Goal: Information Seeking & Learning: Learn about a topic

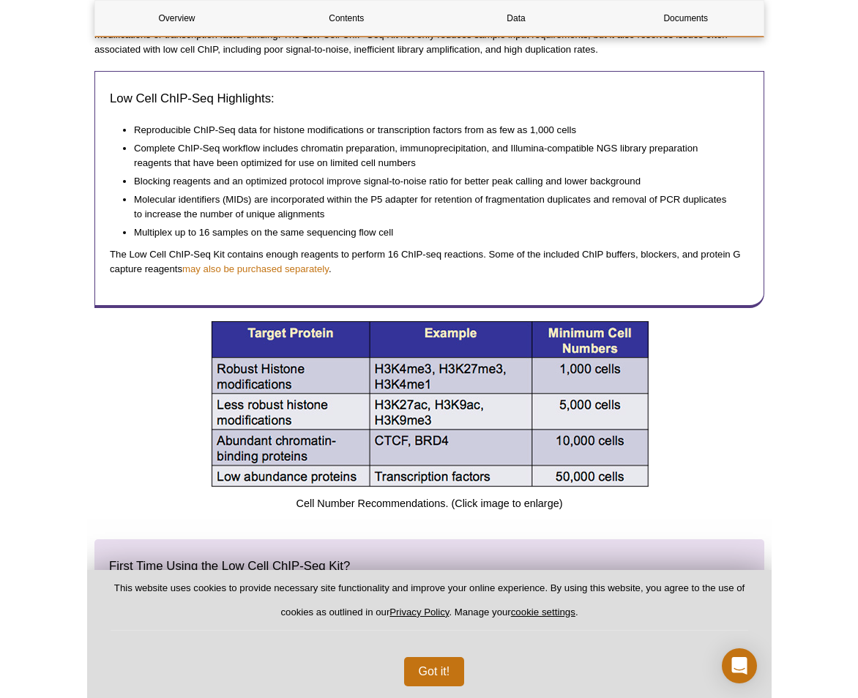
scroll to position [585, 0]
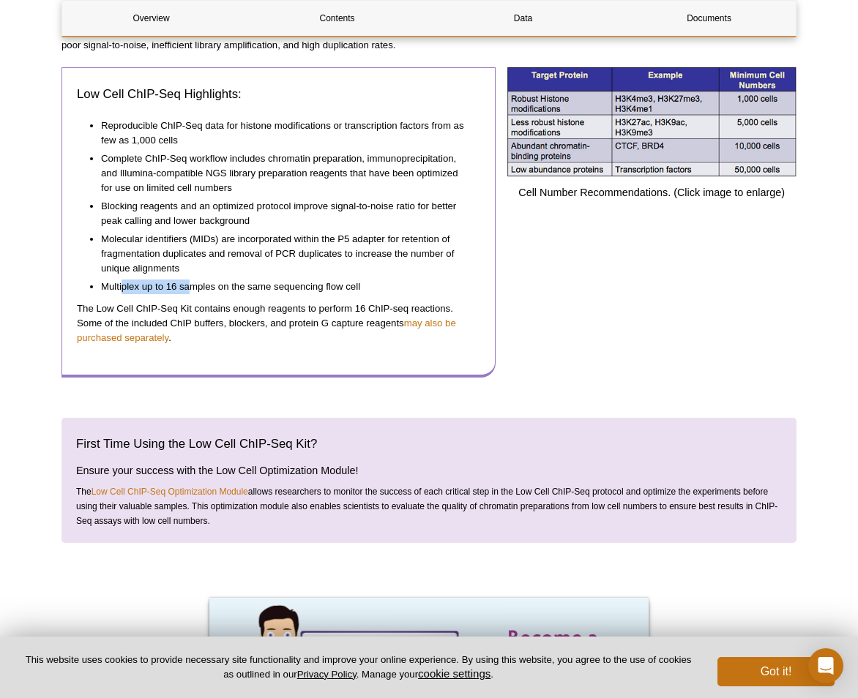
drag, startPoint x: 170, startPoint y: 286, endPoint x: 195, endPoint y: 287, distance: 24.9
click at [195, 287] on li "Multiplex up to 16 samples on the same sequencing flow cell" at bounding box center [283, 285] width 365 height 18
drag, startPoint x: 195, startPoint y: 287, endPoint x: 277, endPoint y: 291, distance: 82.0
click at [261, 291] on li "Multiplex up to 16 samples on the same sequencing flow cell" at bounding box center [283, 285] width 365 height 18
drag, startPoint x: 307, startPoint y: 293, endPoint x: 90, endPoint y: 299, distance: 216.7
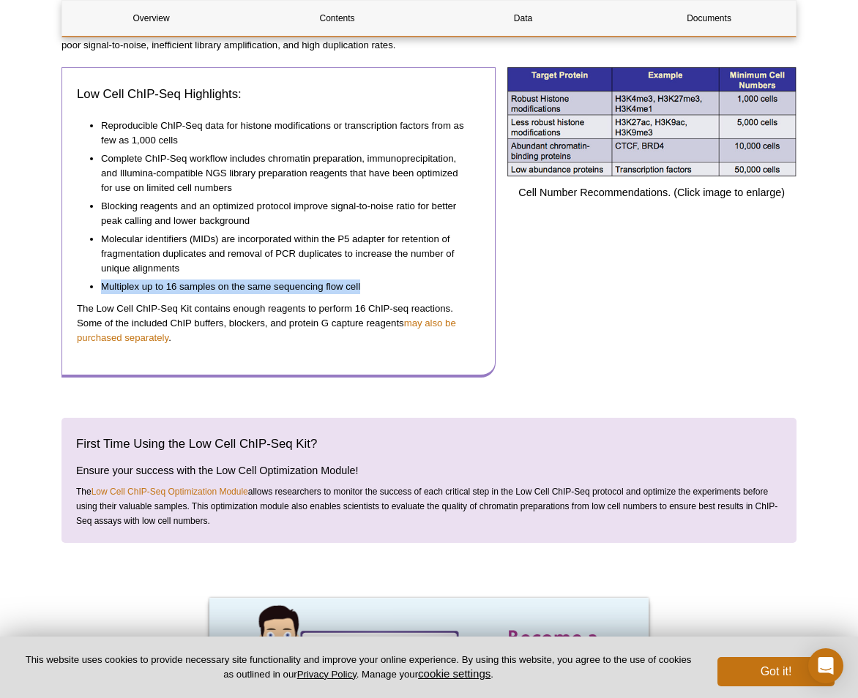
click at [90, 299] on ul "Reproducible ChIP-Seq data for histone modifications or transcription factors f…" at bounding box center [271, 207] width 389 height 187
click at [309, 338] on p "The Low Cell ChIP-Seq Kit contains enough reagents to perform 16 ChIP-seq react…" at bounding box center [278, 323] width 403 height 44
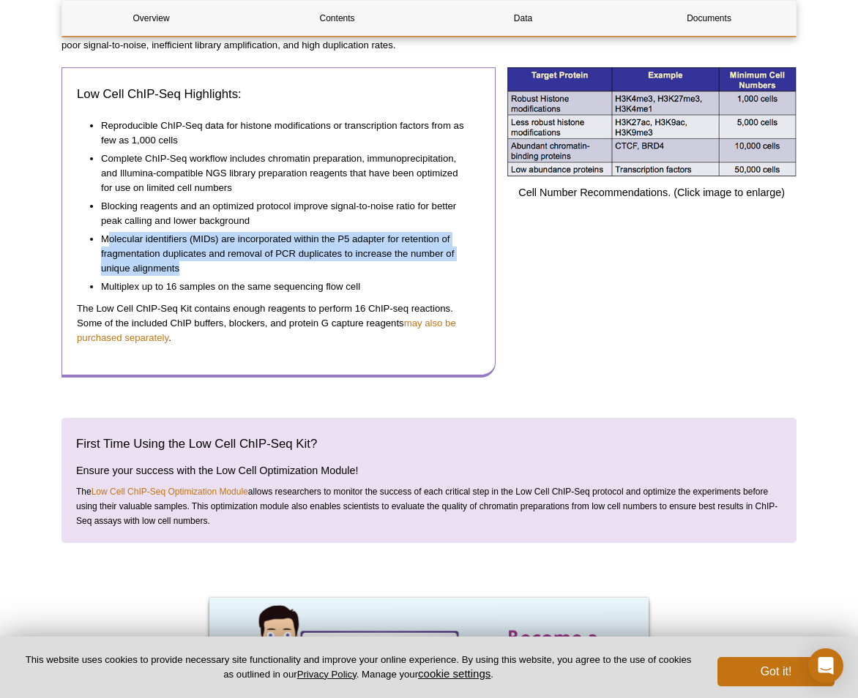
drag, startPoint x: 116, startPoint y: 236, endPoint x: 184, endPoint y: 274, distance: 78.3
click at [184, 274] on li "Molecular identifiers (MIDs) are incorporated within the P5 adapter for retenti…" at bounding box center [283, 252] width 365 height 48
drag, startPoint x: 184, startPoint y: 274, endPoint x: 277, endPoint y: 274, distance: 92.9
click at [277, 274] on li "Molecular identifiers (MIDs) are incorporated within the P5 adapter for retenti…" at bounding box center [283, 252] width 365 height 48
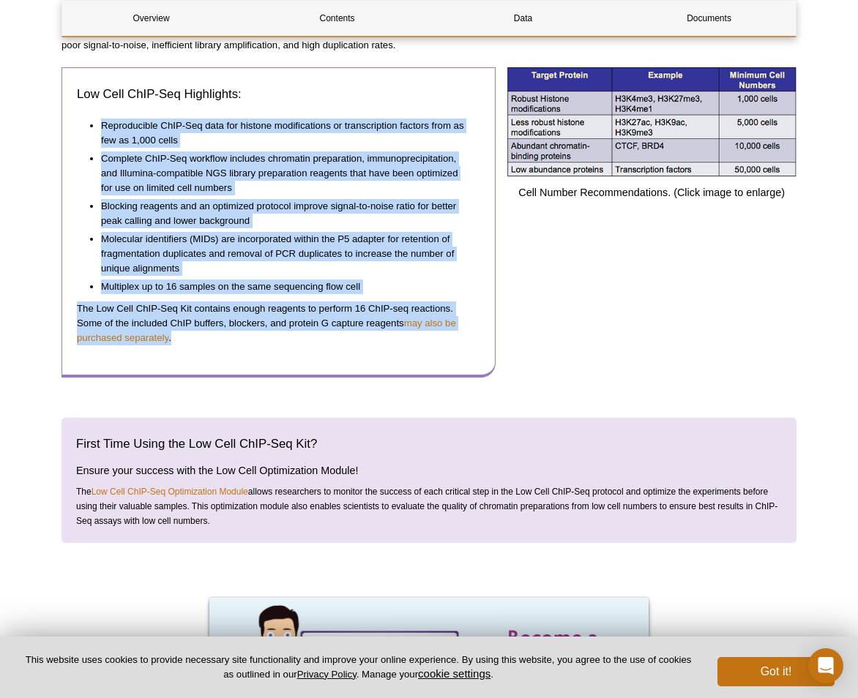
drag, startPoint x: 201, startPoint y: 338, endPoint x: 88, endPoint y: 114, distance: 250.7
click at [88, 114] on div "Low Cell ChIP-Seq Highlights: Reproducible ChIP-Seq data for histone modificati…" at bounding box center [278, 222] width 434 height 310
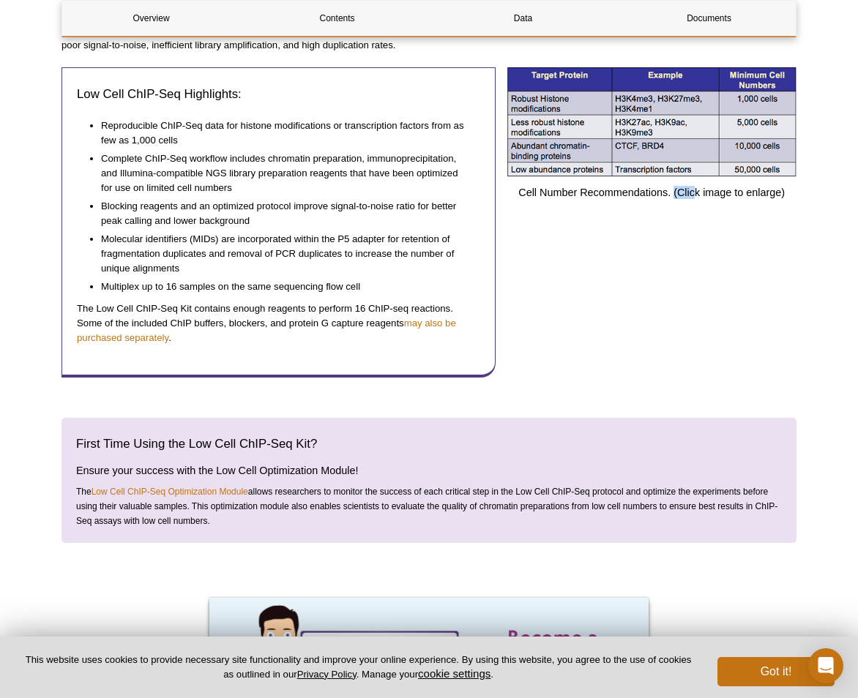
drag, startPoint x: 695, startPoint y: 328, endPoint x: 657, endPoint y: 328, distance: 38.1
click at [657, 328] on div "Cell Number Recommendations. (Click image to enlarge)" at bounding box center [651, 222] width 290 height 310
drag, startPoint x: 657, startPoint y: 328, endPoint x: 563, endPoint y: 322, distance: 93.8
click at [560, 321] on div "Cell Number Recommendations. (Click image to enlarge)" at bounding box center [651, 222] width 290 height 310
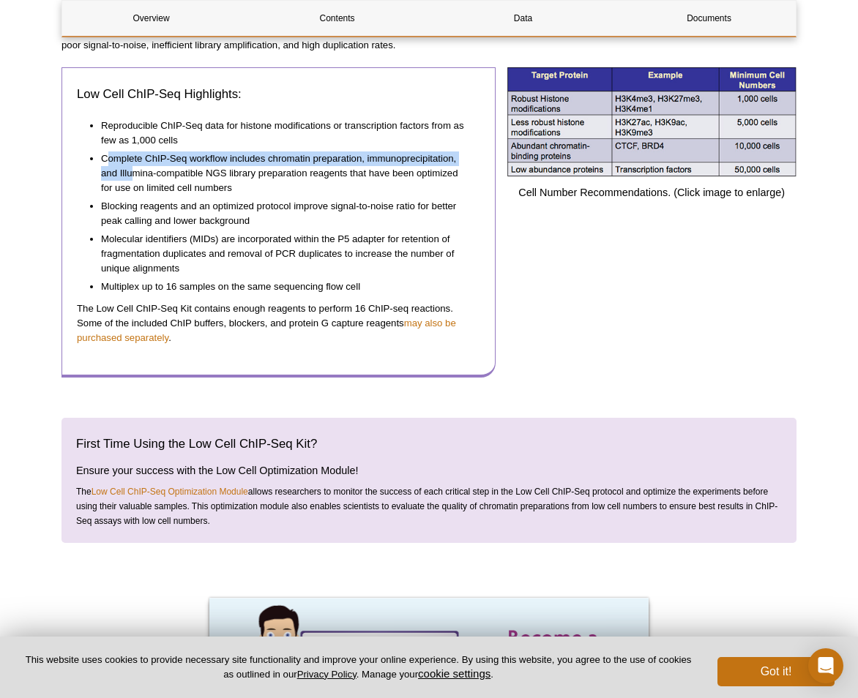
drag, startPoint x: 109, startPoint y: 154, endPoint x: 136, endPoint y: 176, distance: 34.9
click at [136, 176] on li "Complete ChIP-Seq workflow includes chromatin preparation, immunoprecipitation,…" at bounding box center [283, 172] width 365 height 48
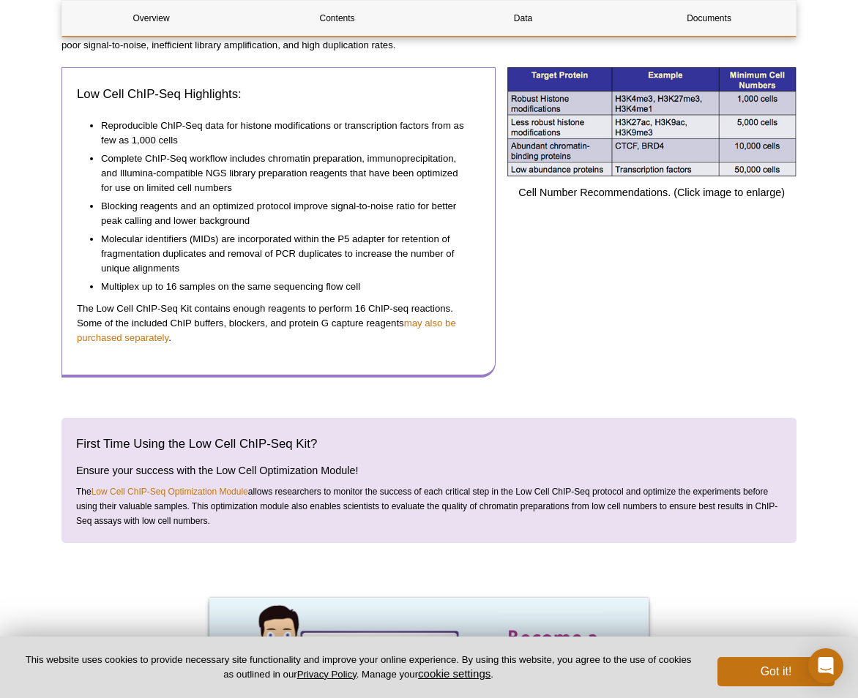
drag, startPoint x: 136, startPoint y: 176, endPoint x: 201, endPoint y: 185, distance: 65.8
click at [184, 180] on li "Complete ChIP-Seq workflow includes chromatin preparation, immunoprecipitation,…" at bounding box center [283, 172] width 365 height 48
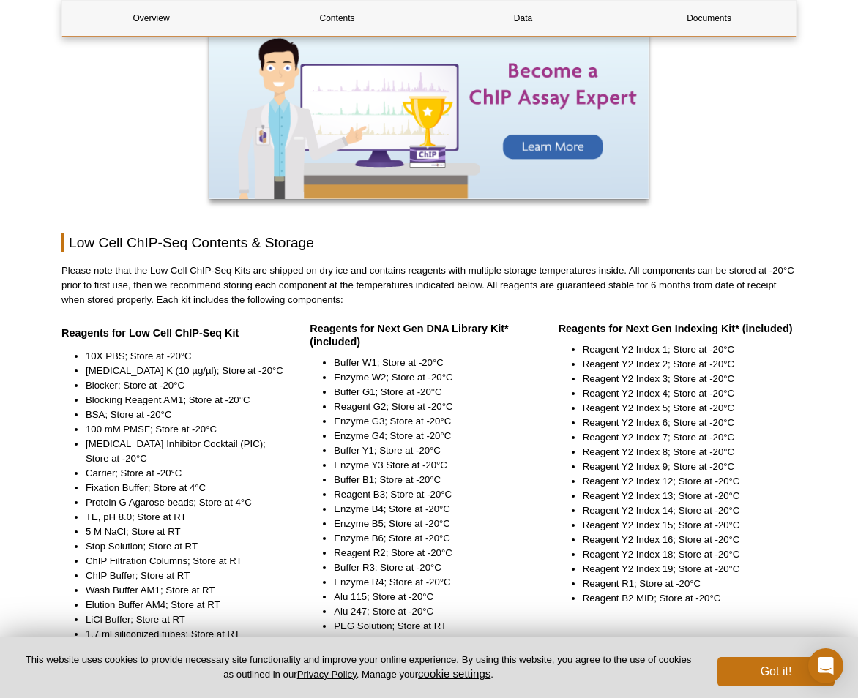
scroll to position [1244, 0]
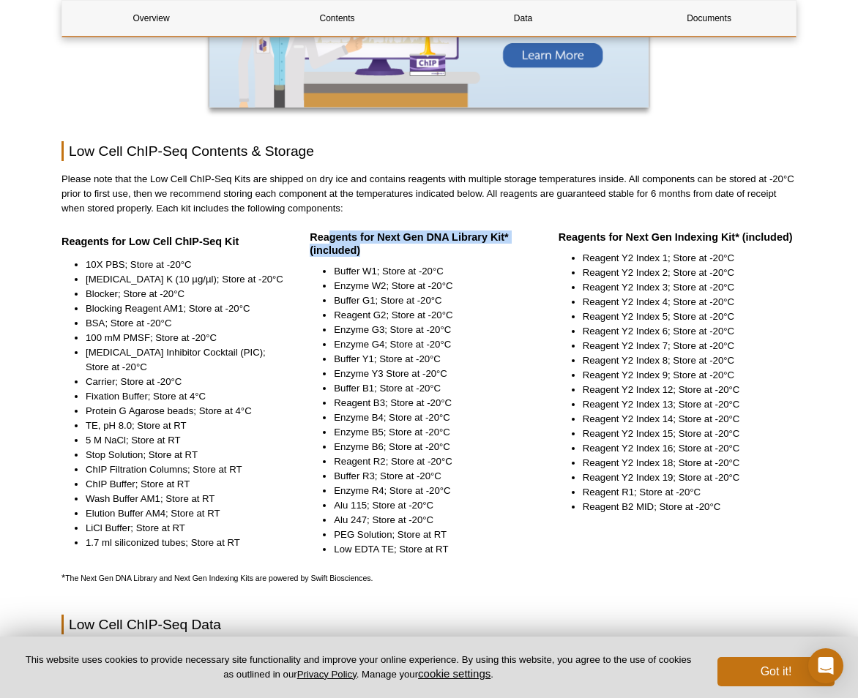
drag, startPoint x: 329, startPoint y: 242, endPoint x: 383, endPoint y: 251, distance: 55.6
click at [383, 251] on h4 "Reagents for Next Gen DNA Library Kit* (included)" at bounding box center [428, 244] width 237 height 26
drag, startPoint x: 383, startPoint y: 251, endPoint x: 528, endPoint y: 344, distance: 171.5
click at [532, 344] on li "Enzyme G4; Store at -20°C" at bounding box center [433, 344] width 199 height 15
drag, startPoint x: 86, startPoint y: 244, endPoint x: 231, endPoint y: 244, distance: 144.9
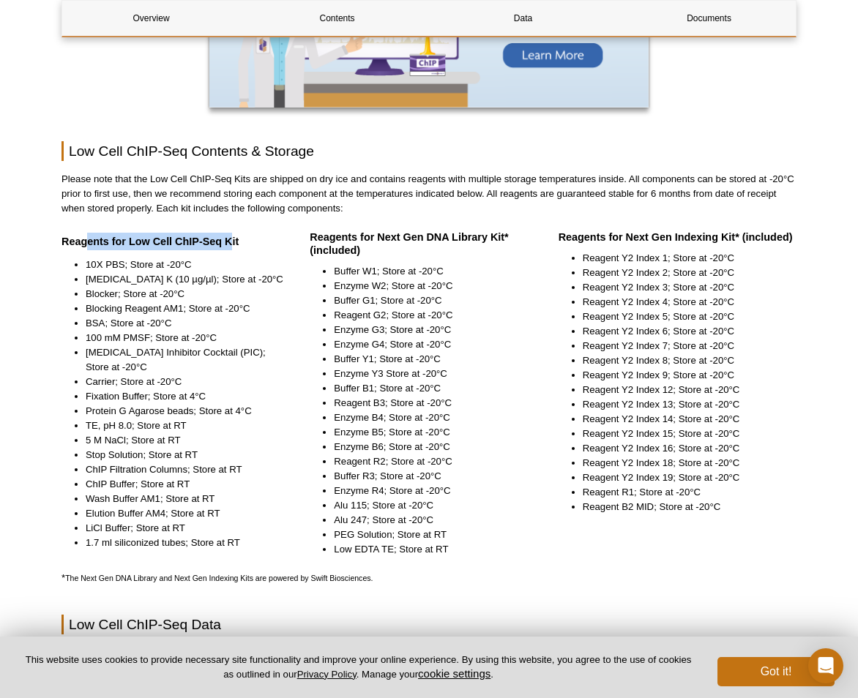
click at [231, 244] on strong "Reagents for Low Cell ChIP-Seq Kit" at bounding box center [149, 242] width 177 height 12
click at [62, 296] on ul "10X PBS; Store at -20°C Proteinase K (10 µg/µl); Store at -20°C Blocker; Store …" at bounding box center [172, 404] width 223 height 293
drag, startPoint x: 91, startPoint y: 533, endPoint x: 132, endPoint y: 533, distance: 40.2
click at [132, 533] on li "LiCl Buffer; Store at RT" at bounding box center [185, 528] width 199 height 15
drag, startPoint x: 132, startPoint y: 533, endPoint x: 121, endPoint y: 492, distance: 41.7
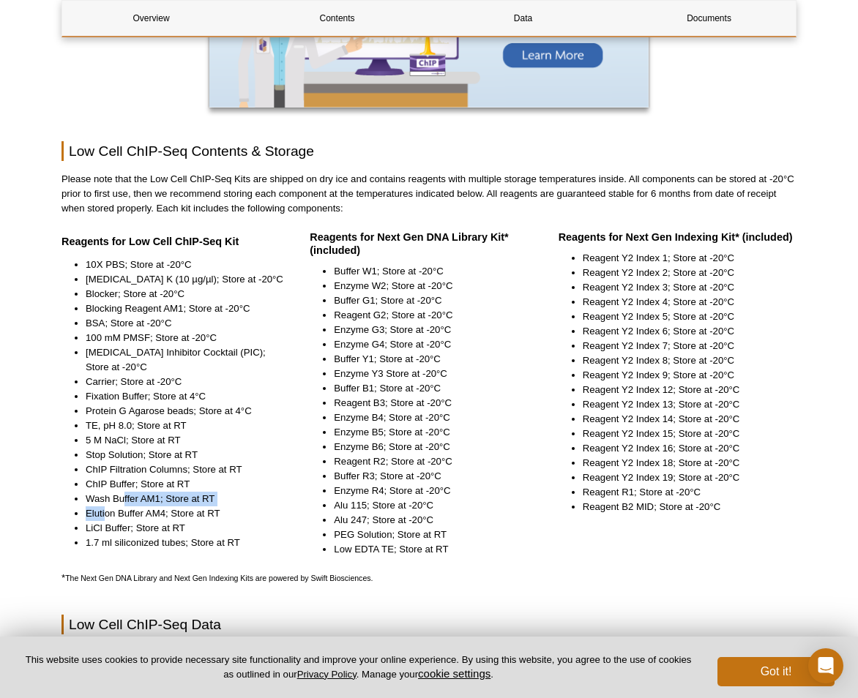
click at [121, 492] on ul "10X PBS; Store at -20°C Proteinase K (10 µg/µl); Store at -20°C Blocker; Store …" at bounding box center [172, 404] width 223 height 293
drag, startPoint x: 121, startPoint y: 492, endPoint x: 100, endPoint y: 484, distance: 22.0
click at [100, 484] on li "ChIP Buffer; Store at RT" at bounding box center [185, 484] width 199 height 15
click at [81, 428] on ul "10X PBS; Store at -20°C Proteinase K (10 µg/µl); Store at -20°C Blocker; Store …" at bounding box center [172, 404] width 223 height 293
drag, startPoint x: 97, startPoint y: 413, endPoint x: 173, endPoint y: 413, distance: 76.1
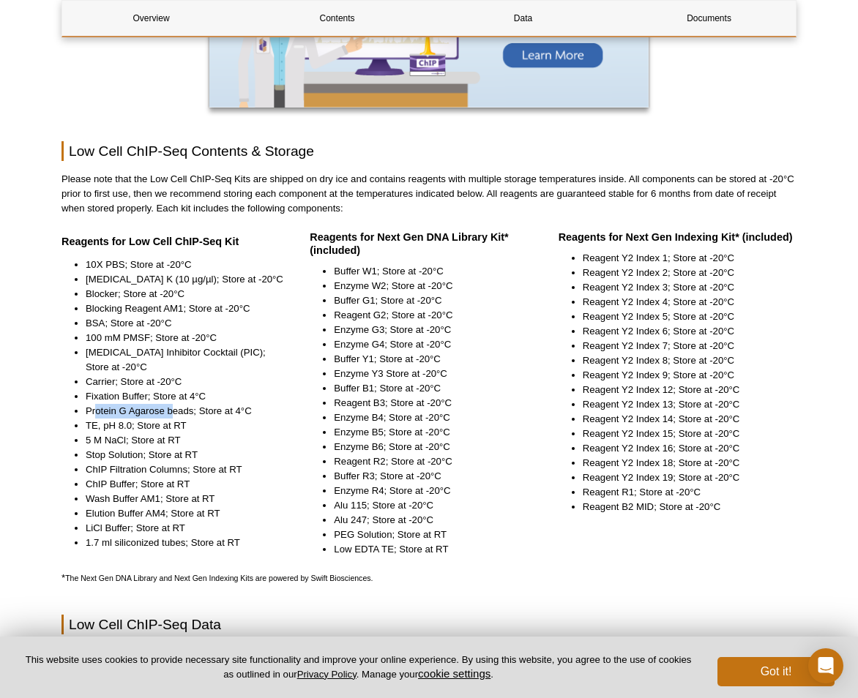
click at [173, 413] on li "Protein G Agarose beads; Store at 4°C" at bounding box center [185, 411] width 199 height 15
drag, startPoint x: 173, startPoint y: 413, endPoint x: 183, endPoint y: 413, distance: 9.5
click at [135, 413] on li "Protein G Agarose beads; Store at 4°C" at bounding box center [185, 411] width 199 height 15
drag, startPoint x: 98, startPoint y: 396, endPoint x: 133, endPoint y: 394, distance: 35.2
click at [133, 394] on li "Fixation Buffer; Store at 4°C" at bounding box center [185, 396] width 199 height 15
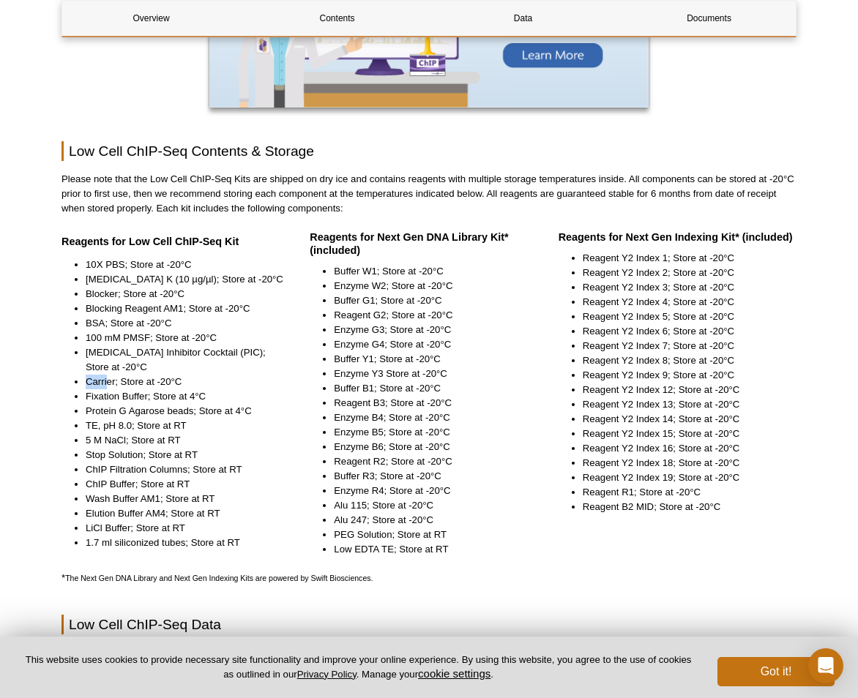
drag, startPoint x: 133, startPoint y: 394, endPoint x: 87, endPoint y: 379, distance: 48.4
click at [87, 379] on li "Carrier; Store at -20°C" at bounding box center [185, 382] width 199 height 15
drag, startPoint x: 87, startPoint y: 379, endPoint x: 127, endPoint y: 377, distance: 40.3
click at [233, 383] on li "Carrier; Store at -20°C" at bounding box center [185, 382] width 199 height 15
drag, startPoint x: 101, startPoint y: 351, endPoint x: 198, endPoint y: 366, distance: 97.7
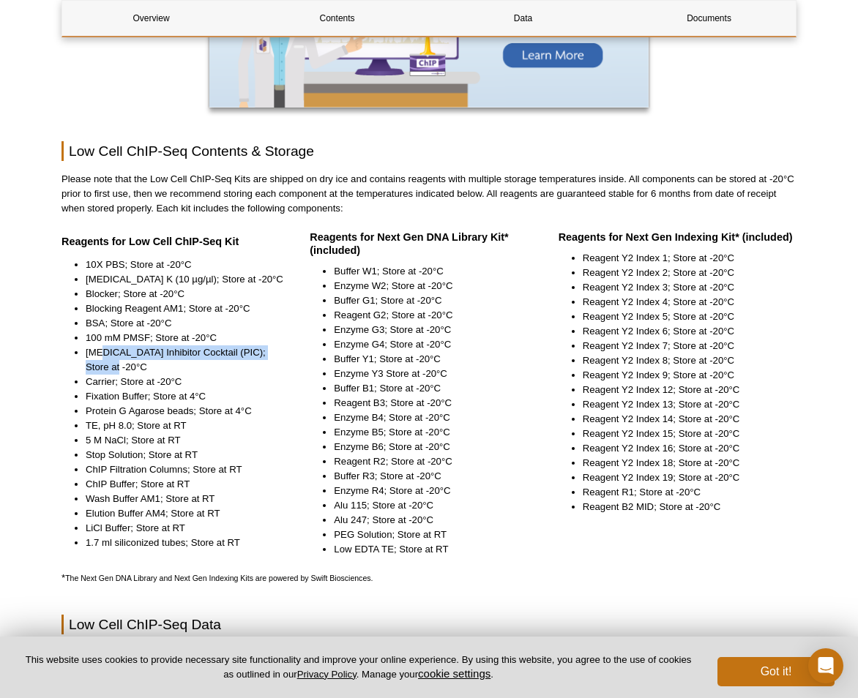
click at [198, 366] on li "[MEDICAL_DATA] Inhibitor Cocktail (PIC); Store at -20°C" at bounding box center [185, 359] width 199 height 29
drag, startPoint x: 198, startPoint y: 366, endPoint x: 124, endPoint y: 368, distance: 73.2
click at [124, 368] on li "[MEDICAL_DATA] Inhibitor Cocktail (PIC); Store at -20°C" at bounding box center [185, 359] width 199 height 29
drag, startPoint x: 88, startPoint y: 337, endPoint x: 195, endPoint y: 340, distance: 106.9
click at [195, 340] on li "100 mM PMSF; Store at -20°C" at bounding box center [185, 338] width 199 height 15
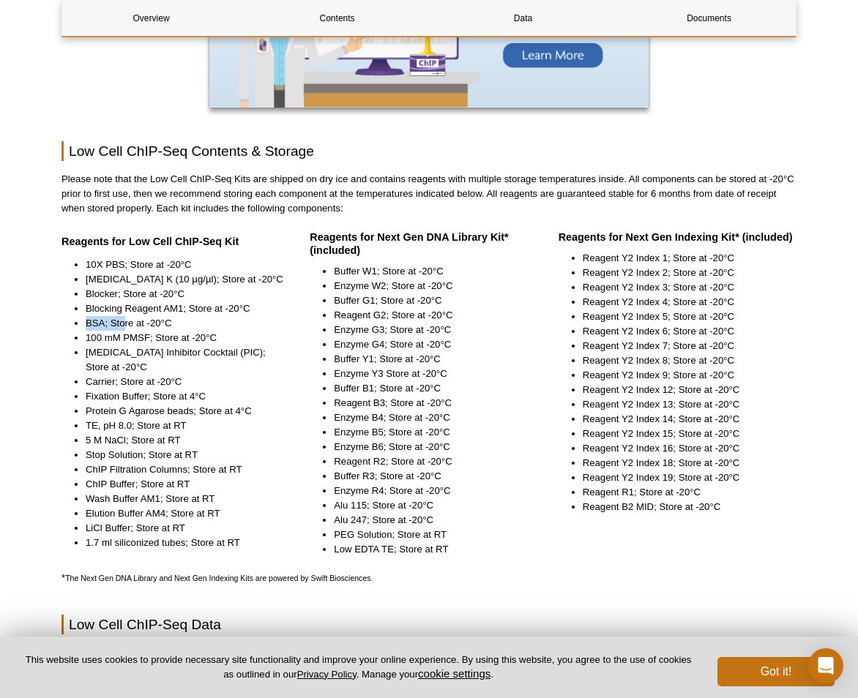
drag, startPoint x: 195, startPoint y: 340, endPoint x: 123, endPoint y: 329, distance: 72.7
click at [123, 329] on li "BSA; Store at -20°C" at bounding box center [185, 323] width 199 height 15
drag, startPoint x: 123, startPoint y: 329, endPoint x: 148, endPoint y: 304, distance: 34.7
click at [148, 304] on li "Blocking Reagent AM1; Store at -20°C" at bounding box center [185, 308] width 199 height 15
drag, startPoint x: 148, startPoint y: 304, endPoint x: 124, endPoint y: 296, distance: 25.0
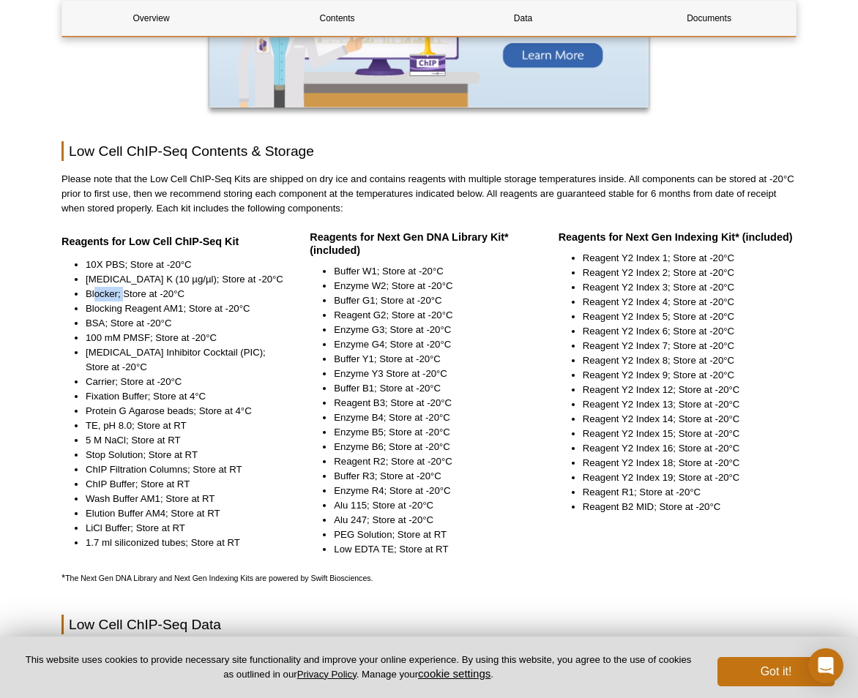
click at [124, 296] on li "Blocker; Store at -20°C" at bounding box center [185, 294] width 199 height 15
drag, startPoint x: 124, startPoint y: 296, endPoint x: 130, endPoint y: 280, distance: 17.1
click at [130, 280] on li "[MEDICAL_DATA] K (10 µg/µl); Store at -20°C" at bounding box center [185, 279] width 199 height 15
drag, startPoint x: 130, startPoint y: 280, endPoint x: 49, endPoint y: 304, distance: 84.7
click at [49, 304] on div "Active Motif Logo Enabling Epigenetics Research 0 Search Skip to content Active…" at bounding box center [429, 428] width 858 height 3300
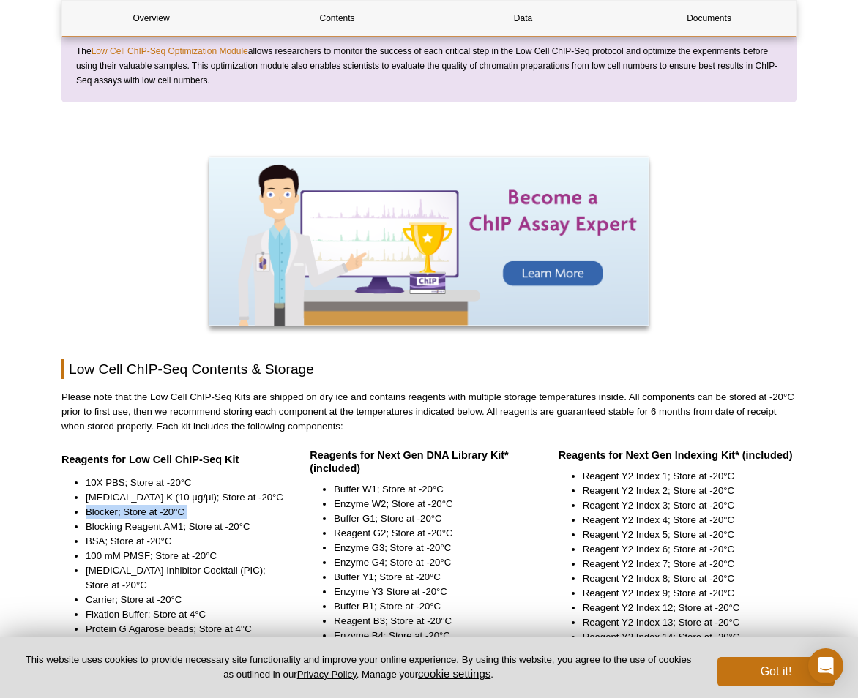
scroll to position [1024, 0]
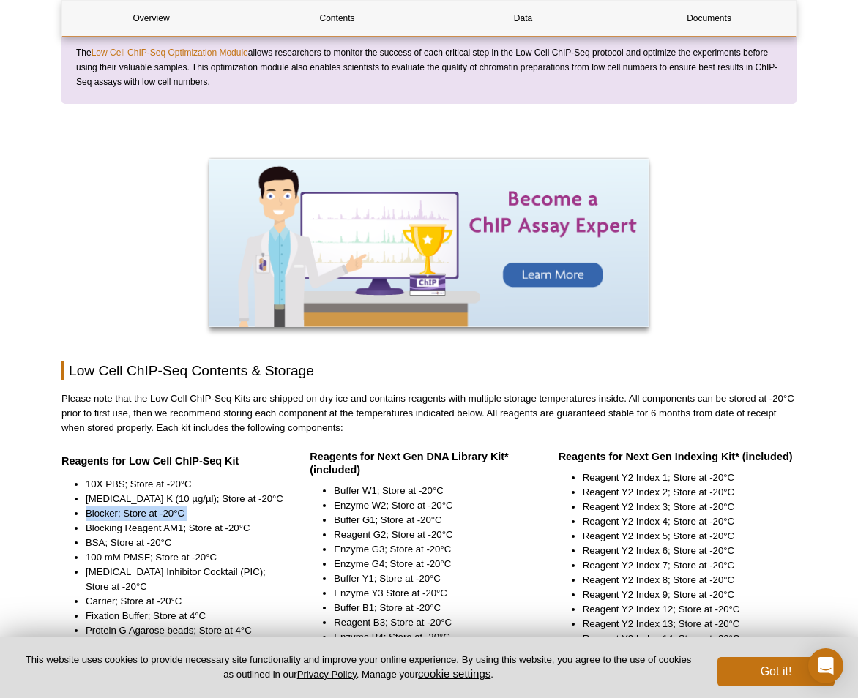
click at [683, 199] on div at bounding box center [428, 245] width 735 height 173
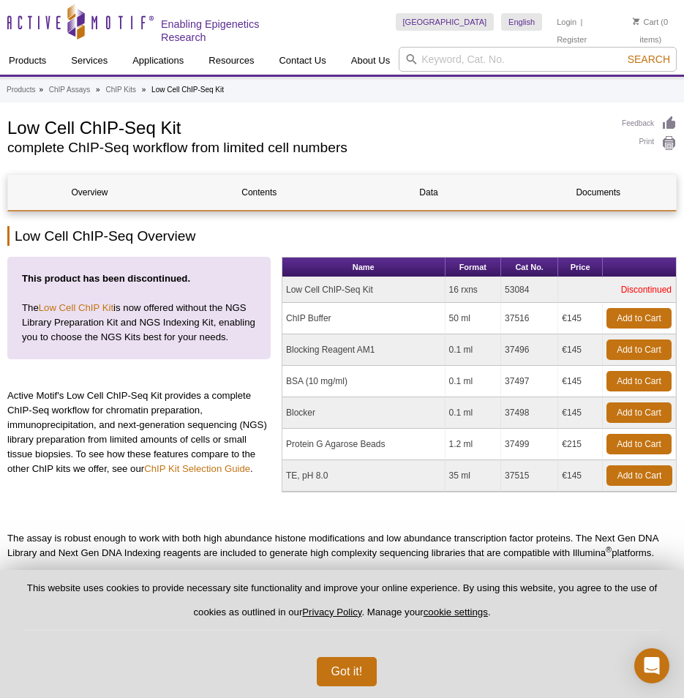
drag, startPoint x: 317, startPoint y: 288, endPoint x: 387, endPoint y: 290, distance: 70.3
click at [387, 290] on td "Low Cell ChIP-Seq Kit" at bounding box center [363, 290] width 163 height 26
drag, startPoint x: 387, startPoint y: 290, endPoint x: 398, endPoint y: 288, distance: 11.2
click at [401, 288] on td "Low Cell ChIP-Seq Kit" at bounding box center [363, 290] width 163 height 26
drag, startPoint x: 28, startPoint y: 321, endPoint x: 210, endPoint y: 320, distance: 182.2
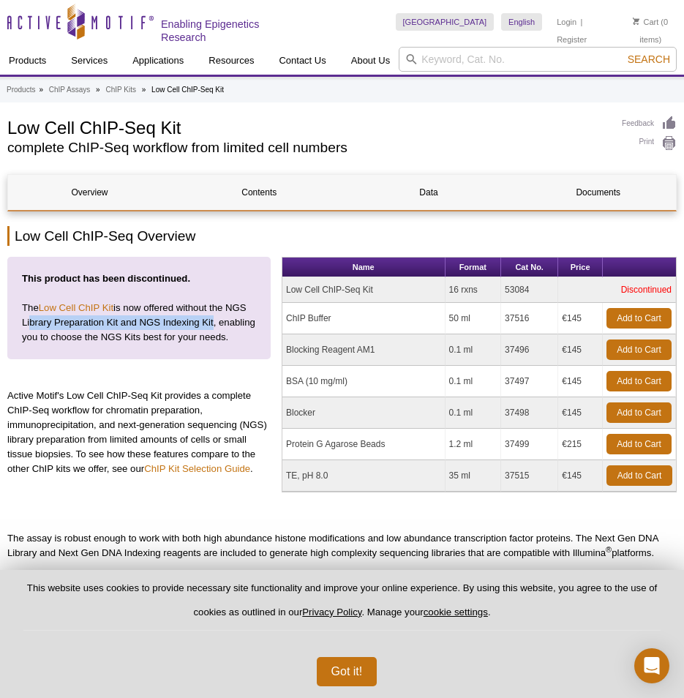
click at [210, 320] on p "This product has been discontinued. The Low Cell ChIP Kit is now offered withou…" at bounding box center [138, 308] width 263 height 102
drag, startPoint x: 30, startPoint y: 331, endPoint x: 88, endPoint y: 332, distance: 57.8
click at [88, 332] on p "This product has been discontinued. The Low Cell ChIP Kit is now offered withou…" at bounding box center [138, 308] width 263 height 102
drag, startPoint x: 88, startPoint y: 332, endPoint x: 110, endPoint y: 358, distance: 34.2
click at [105, 367] on div "This product has been discontinued. The Low Cell ChIP Kit is now offered withou…" at bounding box center [138, 374] width 263 height 234
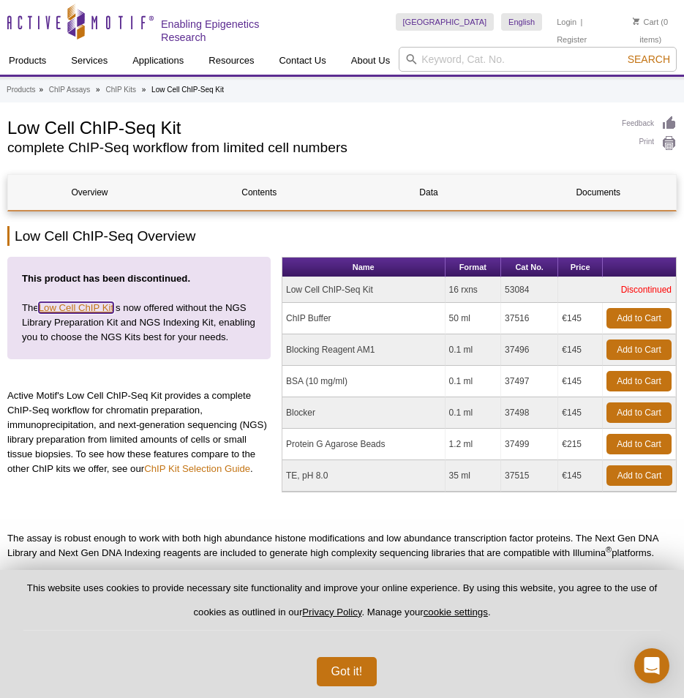
click at [75, 304] on link "Low Cell ChIP Kit" at bounding box center [76, 307] width 75 height 11
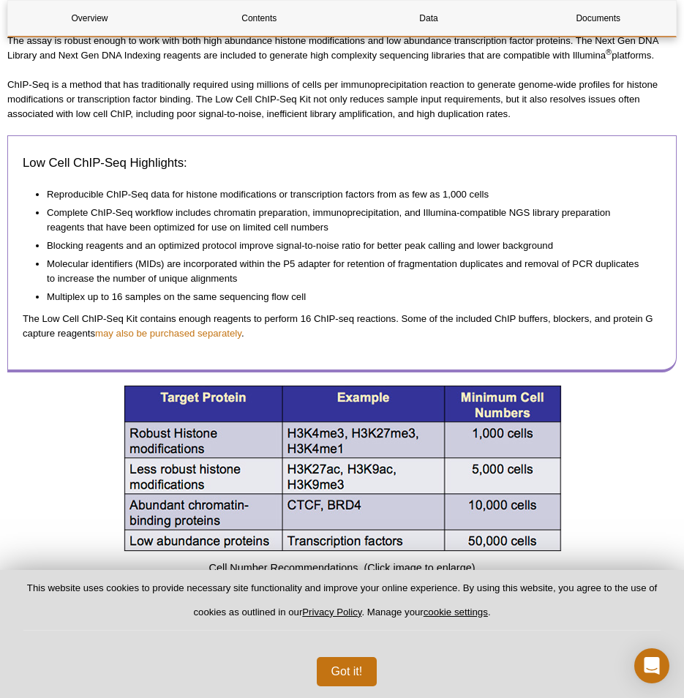
scroll to position [512, 0]
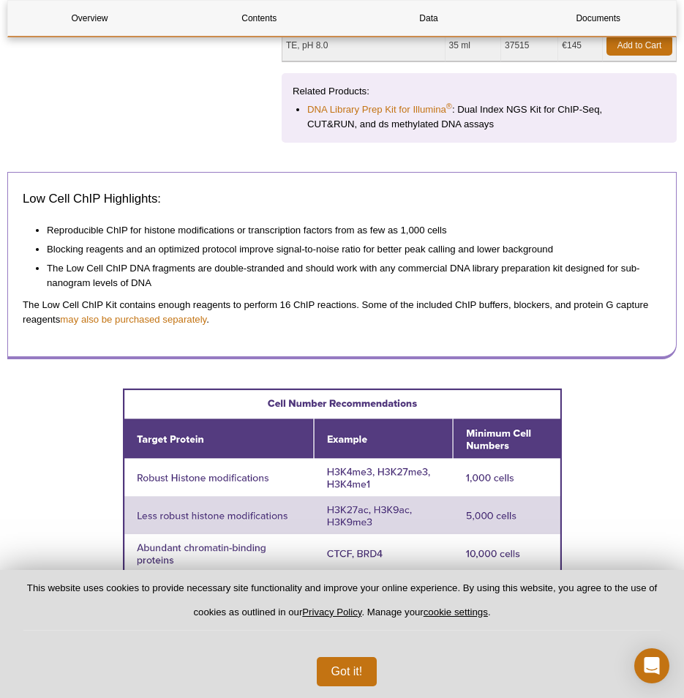
scroll to position [439, 0]
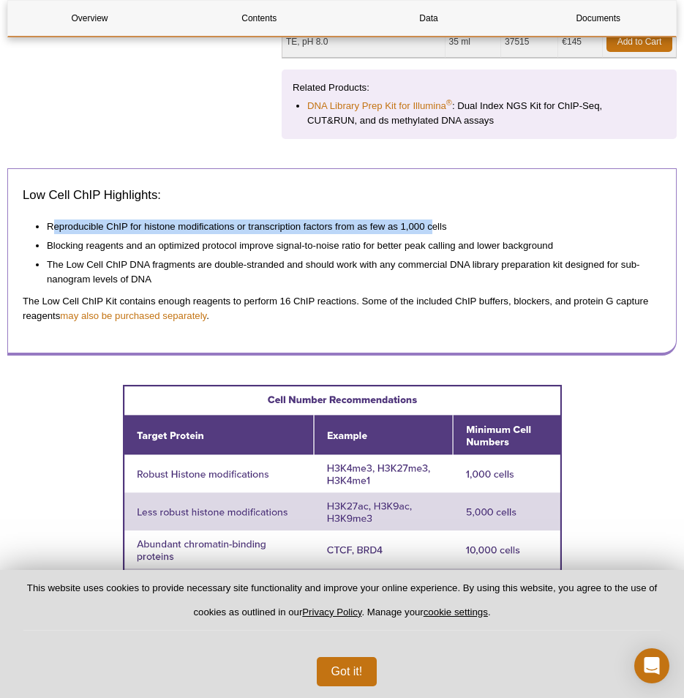
drag, startPoint x: 52, startPoint y: 226, endPoint x: 431, endPoint y: 227, distance: 379.1
click at [431, 227] on li "Reproducible ChIP for histone modifications or transcription factors from as fe…" at bounding box center [347, 224] width 600 height 19
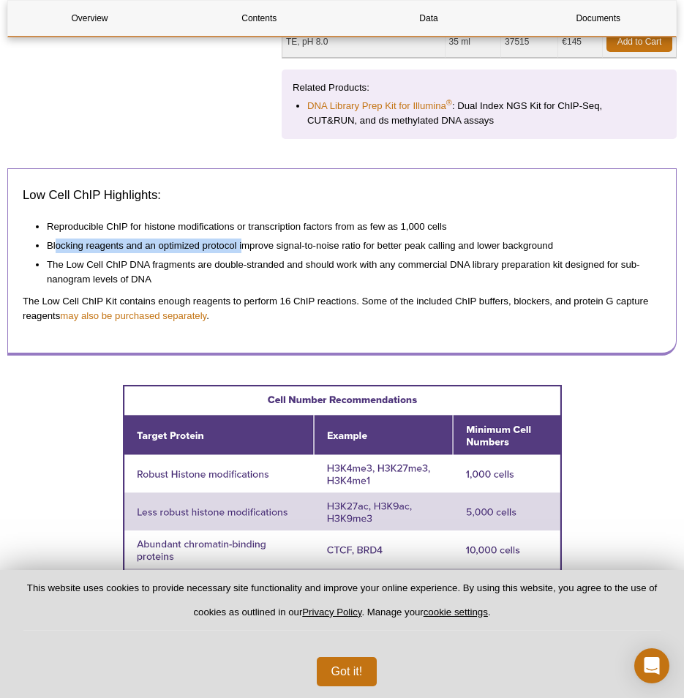
drag, startPoint x: 62, startPoint y: 247, endPoint x: 242, endPoint y: 247, distance: 180.0
click at [242, 247] on li "Blocking reagents and an optimized protocol improve signal-to-noise ratio for b…" at bounding box center [347, 243] width 600 height 19
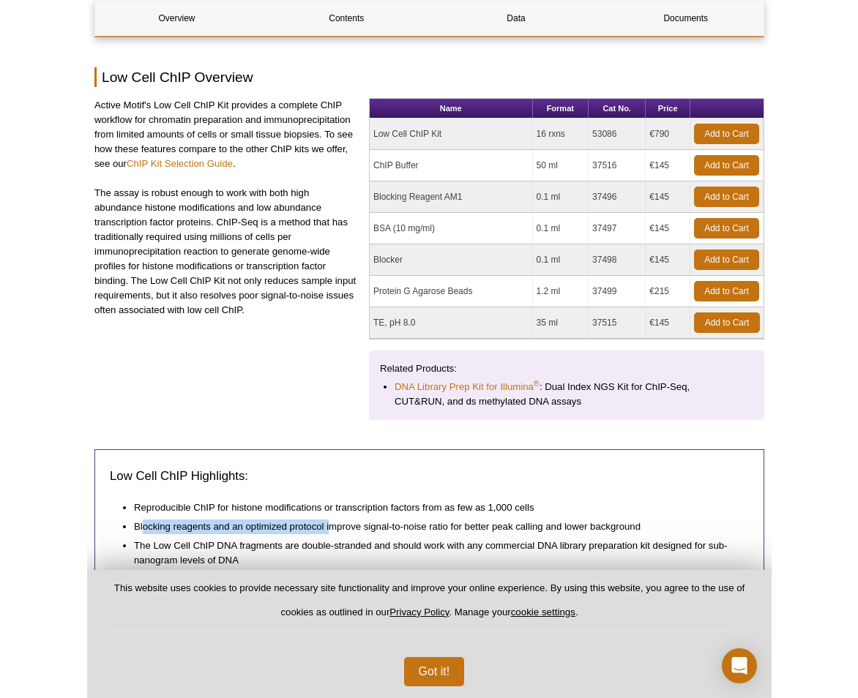
scroll to position [0, 0]
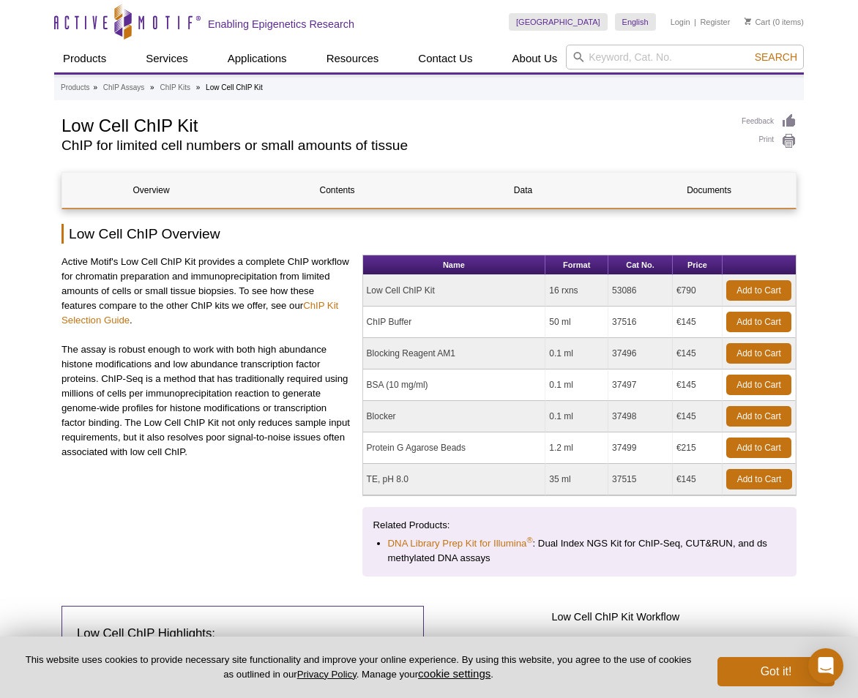
drag, startPoint x: 610, startPoint y: 289, endPoint x: 653, endPoint y: 291, distance: 43.2
click at [653, 291] on td "53086" at bounding box center [640, 290] width 64 height 31
copy td "53086"
drag, startPoint x: 552, startPoint y: 288, endPoint x: 577, endPoint y: 293, distance: 25.4
click at [577, 293] on td "16 rxns" at bounding box center [576, 290] width 63 height 31
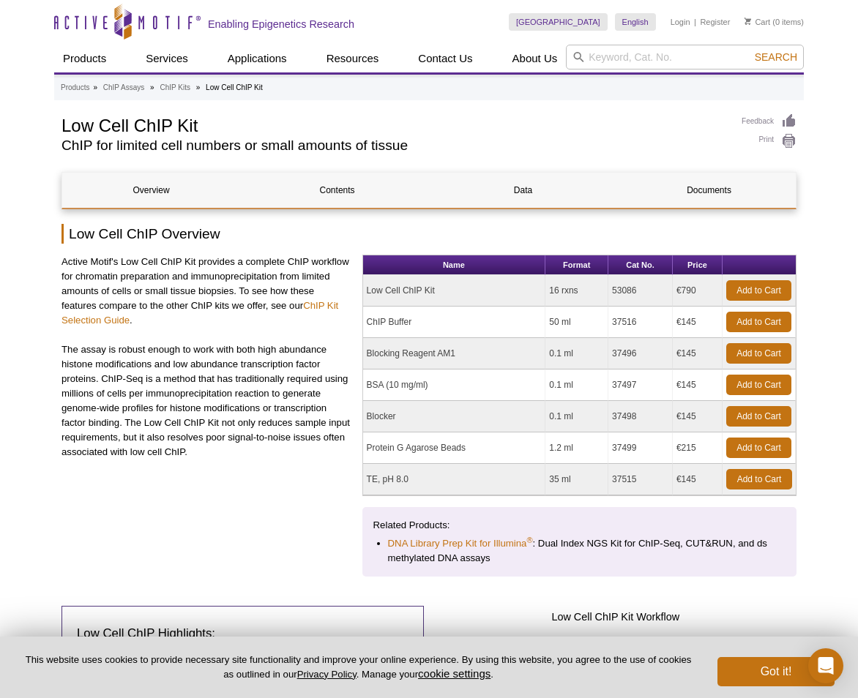
drag, startPoint x: 577, startPoint y: 293, endPoint x: 591, endPoint y: 318, distance: 28.5
click at [569, 289] on td "16 rxns" at bounding box center [576, 290] width 63 height 31
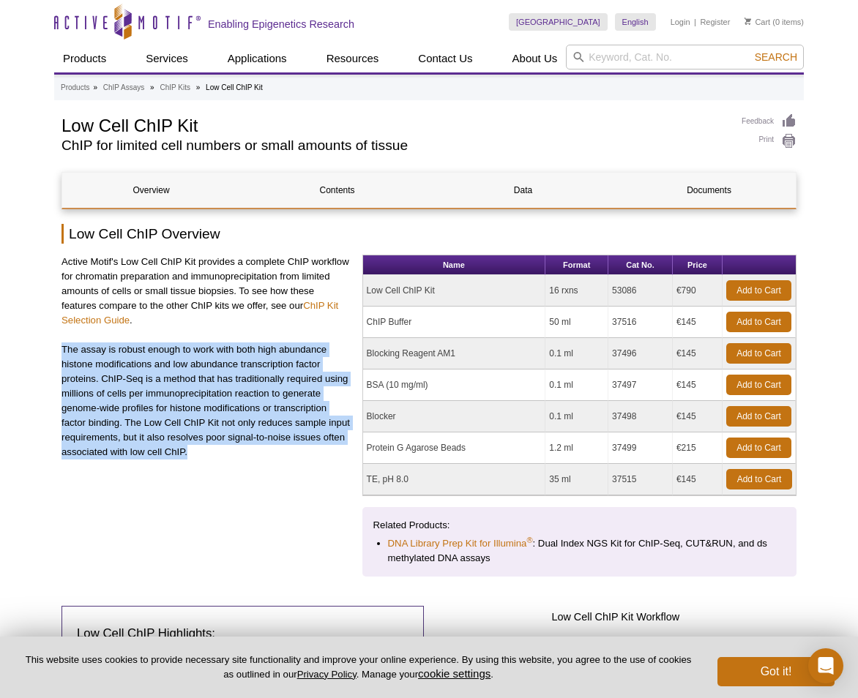
drag, startPoint x: 61, startPoint y: 348, endPoint x: 195, endPoint y: 450, distance: 168.2
click at [198, 452] on p "The assay is robust enough to work with both high abundance histone modificatio…" at bounding box center [206, 400] width 290 height 117
click at [199, 454] on p "The assay is robust enough to work with both high abundance histone modificatio…" at bounding box center [206, 400] width 290 height 117
click at [208, 456] on p "The assay is robust enough to work with both high abundance histone modificatio…" at bounding box center [206, 400] width 290 height 117
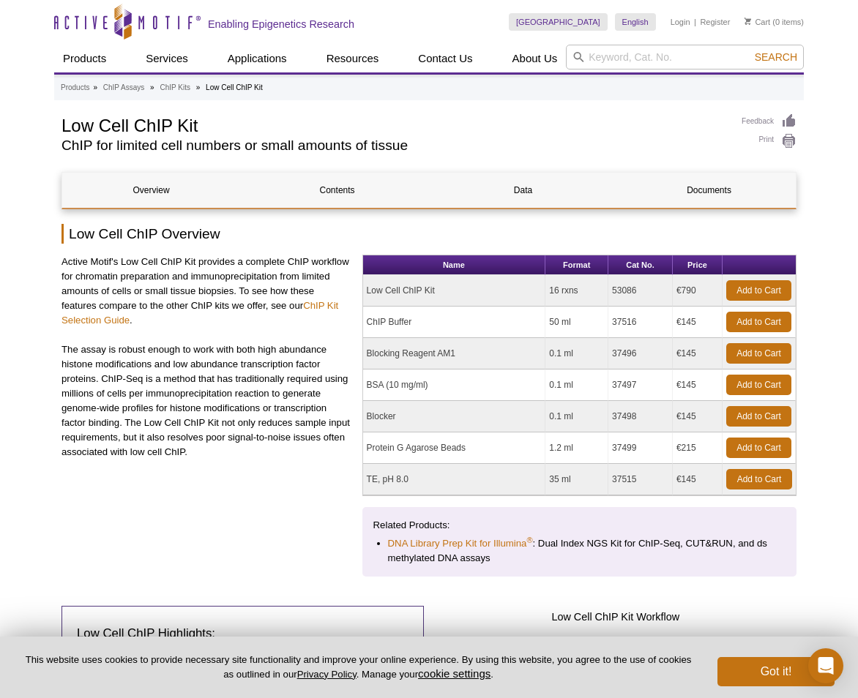
click at [178, 472] on div "Active Motif's Low Cell ChIP Kit provides a complete ChIP workflow for chromati…" at bounding box center [206, 410] width 290 height 311
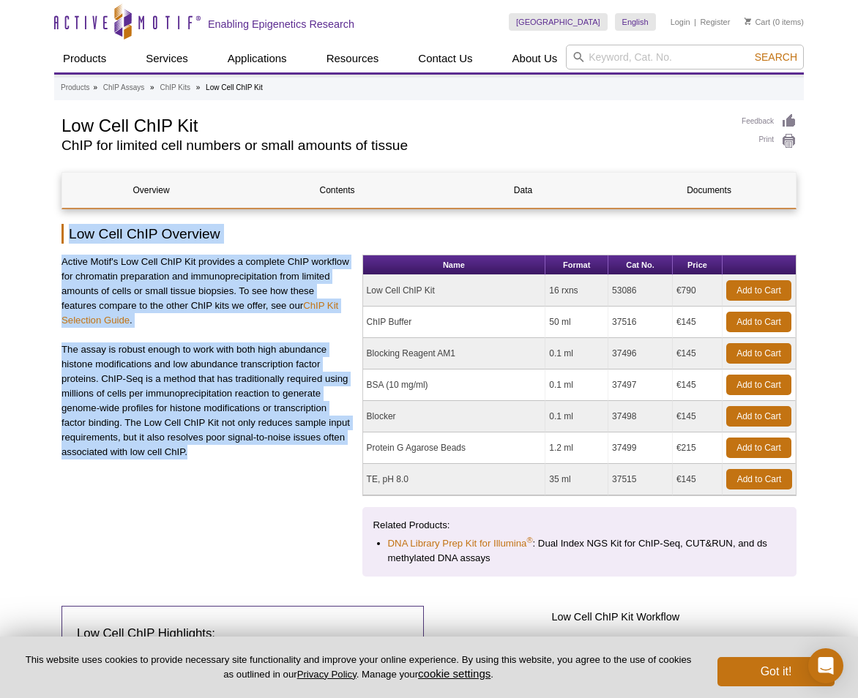
drag, startPoint x: 203, startPoint y: 451, endPoint x: 66, endPoint y: 238, distance: 253.5
drag, startPoint x: 66, startPoint y: 238, endPoint x: 215, endPoint y: 488, distance: 291.4
click at [214, 487] on div "Active Motif's Low Cell ChIP Kit provides a complete ChIP workflow for chromati…" at bounding box center [206, 410] width 290 height 311
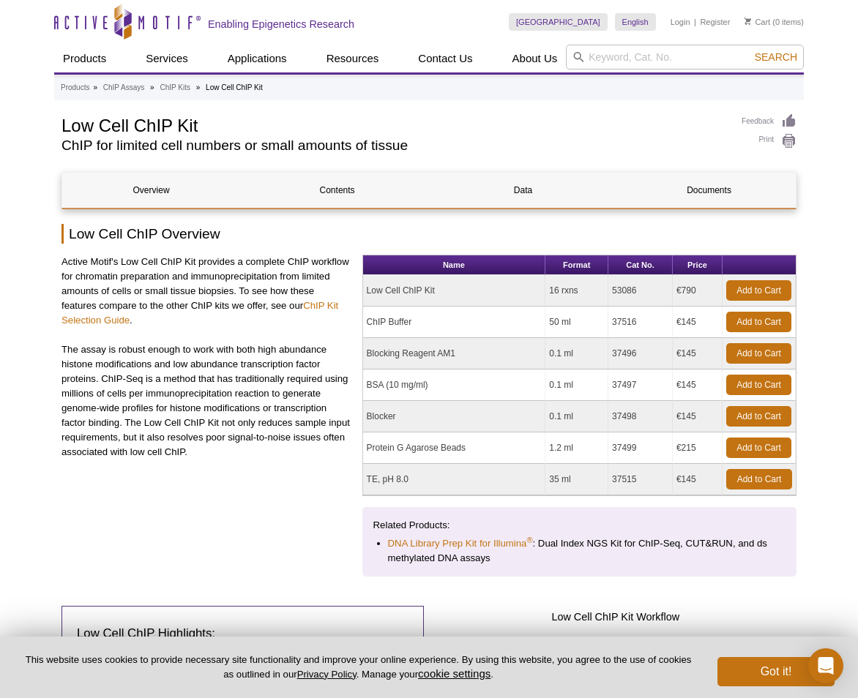
click at [105, 516] on div "Active Motif's Low Cell ChIP Kit provides a complete ChIP workflow for chromati…" at bounding box center [206, 410] width 290 height 311
drag, startPoint x: 543, startPoint y: 291, endPoint x: 579, endPoint y: 291, distance: 35.9
click at [579, 291] on tr "Low Cell ChIP Kit 16 rxns 53086 €790 Add to Cart" at bounding box center [579, 290] width 432 height 31
drag, startPoint x: 579, startPoint y: 291, endPoint x: 722, endPoint y: 232, distance: 155.2
click at [683, 232] on h2 "Low Cell ChIP Overview" at bounding box center [428, 234] width 735 height 20
